Goal: Transaction & Acquisition: Subscribe to service/newsletter

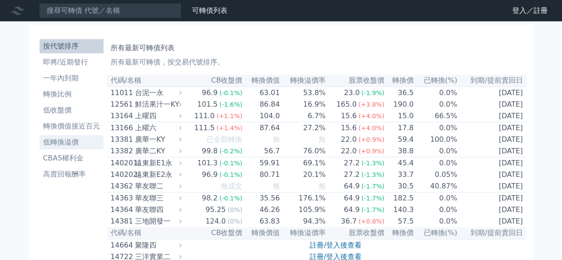
click at [71, 144] on li "低轉換溢價" at bounding box center [72, 142] width 64 height 11
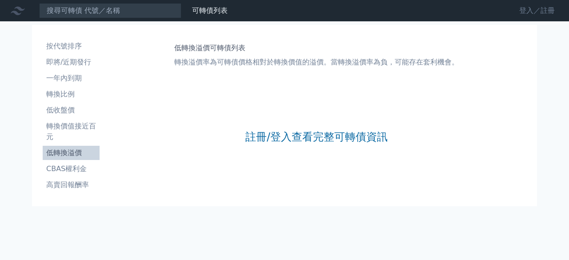
click at [530, 10] on link "登入／註冊" at bounding box center [537, 11] width 50 height 14
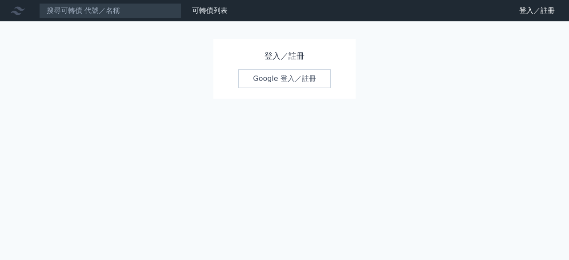
click at [296, 81] on link "Google 登入／註冊" at bounding box center [284, 78] width 92 height 19
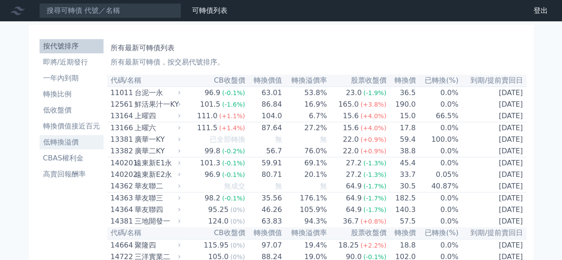
click at [83, 144] on li "低轉換溢價" at bounding box center [72, 142] width 64 height 11
